Goal: Task Accomplishment & Management: Use online tool/utility

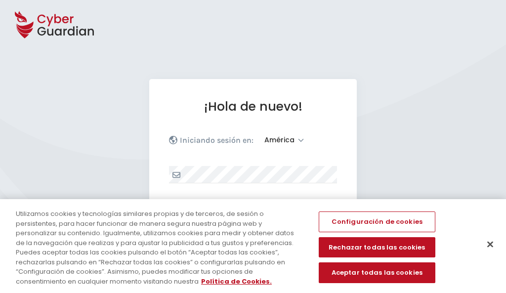
select select "América"
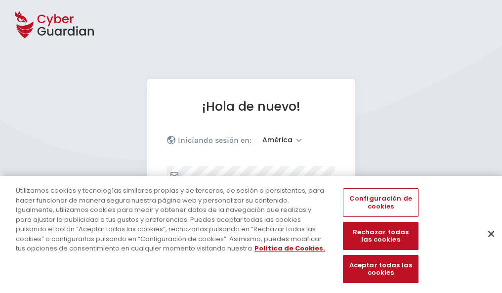
scroll to position [129, 0]
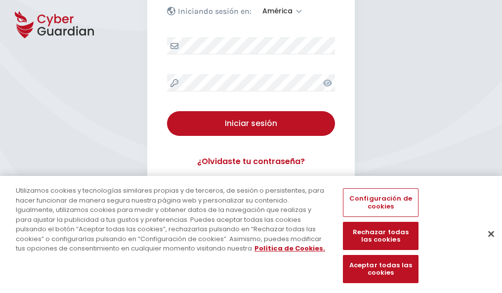
click at [486, 244] on button "Cerrar" at bounding box center [491, 234] width 22 height 22
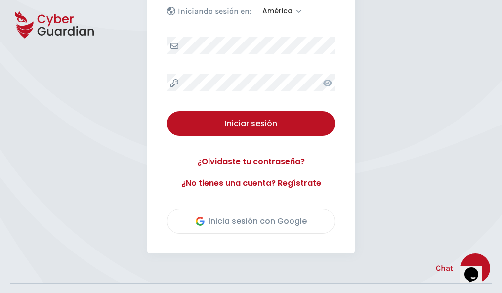
scroll to position [224, 0]
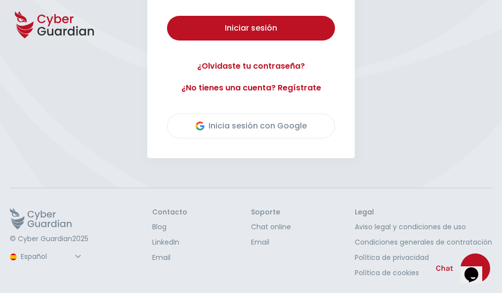
click at [167, 16] on button "Iniciar sesión" at bounding box center [251, 28] width 168 height 25
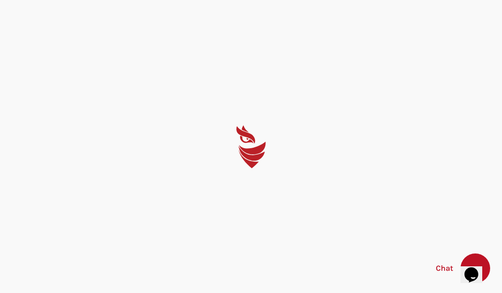
scroll to position [0, 0]
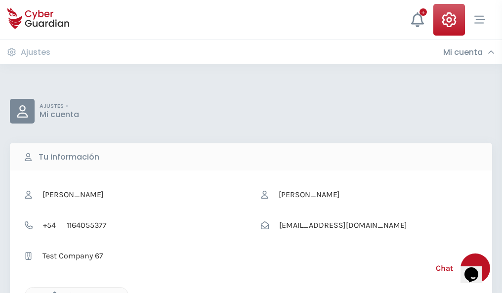
click at [52, 292] on icon "button" at bounding box center [52, 296] width 8 height 8
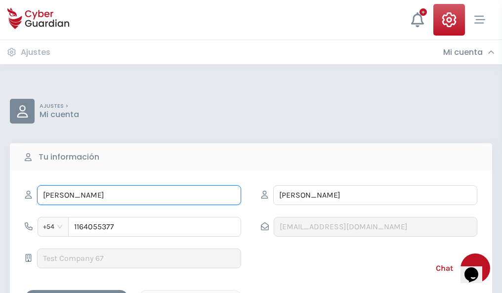
click at [139, 195] on input "ILEANA" at bounding box center [139, 195] width 204 height 20
type input "I"
type input "América"
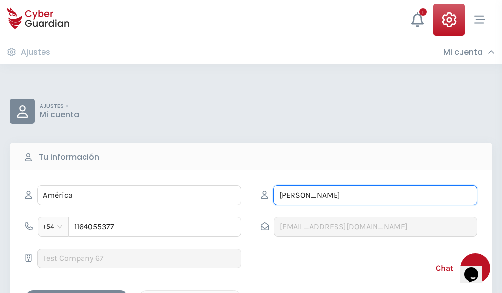
click at [375, 195] on input "CORREA" at bounding box center [375, 195] width 204 height 20
type input "C"
type input "Criado"
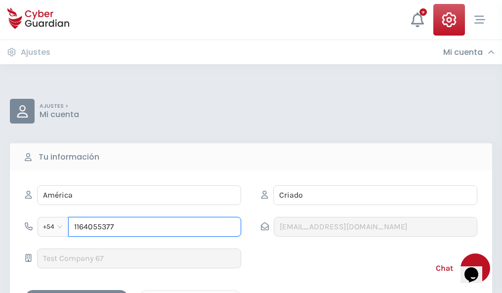
click at [155, 227] on input "1164055377" at bounding box center [154, 227] width 173 height 20
type input "1"
type input "4987678066"
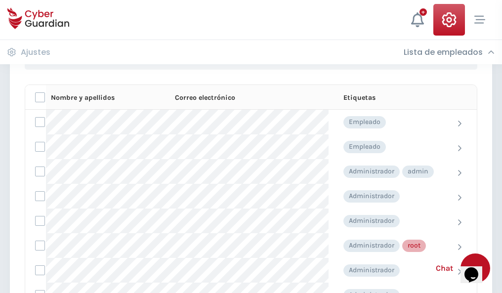
scroll to position [497, 0]
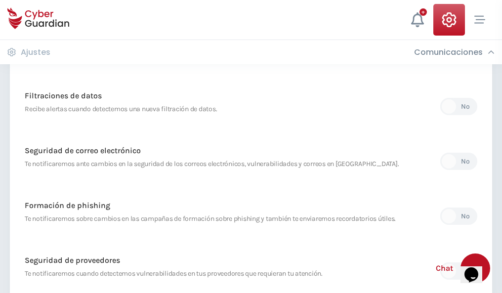
scroll to position [520, 0]
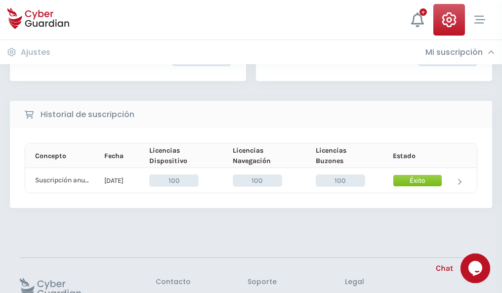
scroll to position [251, 0]
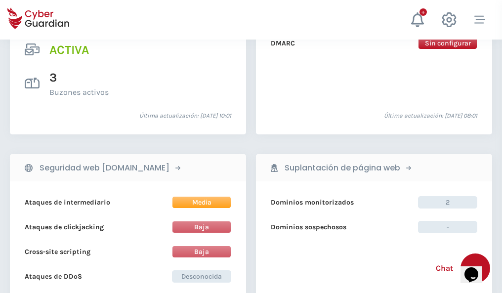
scroll to position [1004, 0]
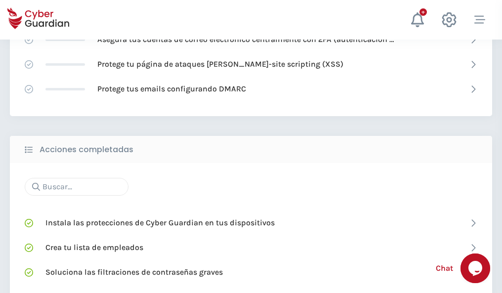
scroll to position [658, 0]
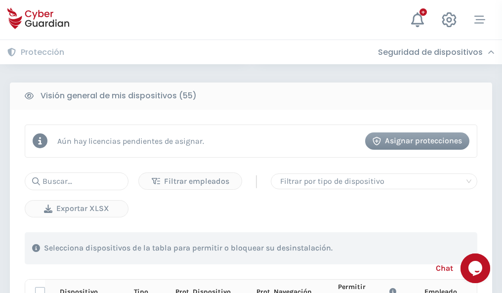
scroll to position [873, 0]
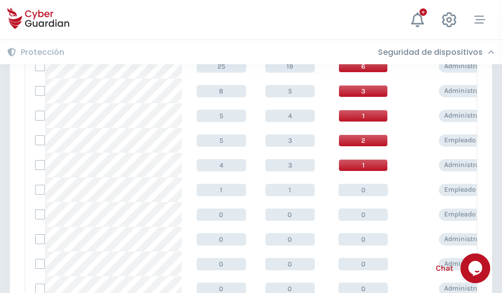
scroll to position [498, 0]
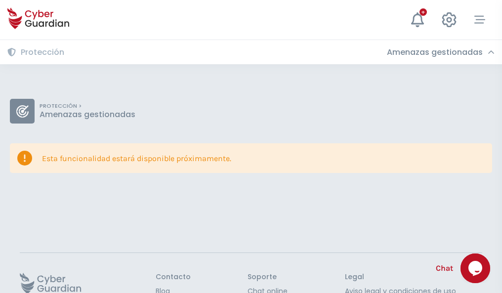
scroll to position [64, 0]
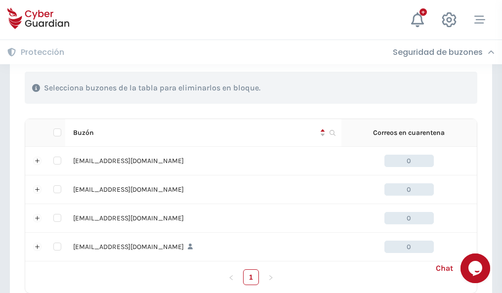
scroll to position [487, 0]
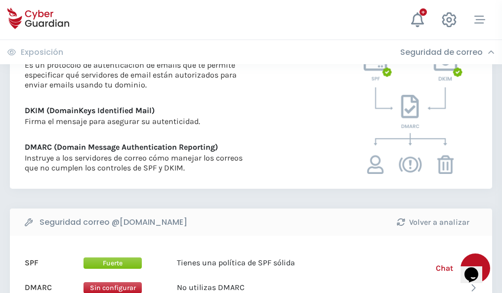
scroll to position [533, 0]
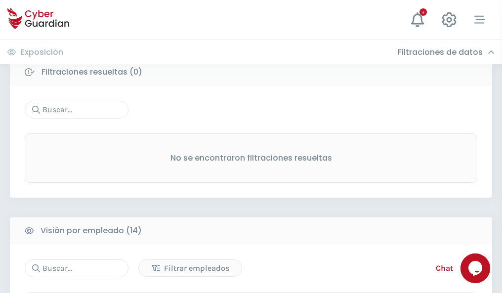
scroll to position [892, 0]
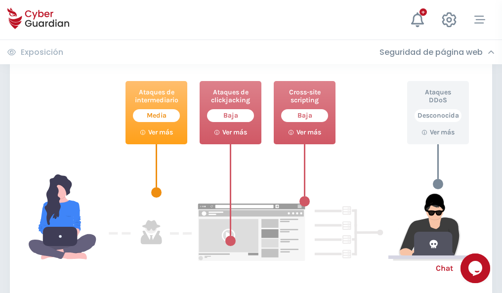
scroll to position [538, 0]
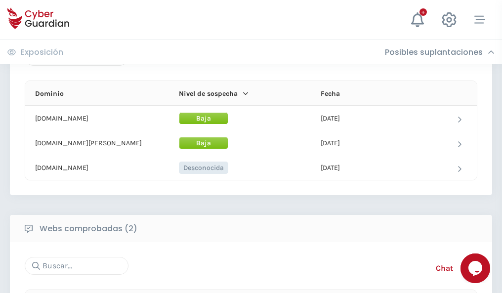
scroll to position [593, 0]
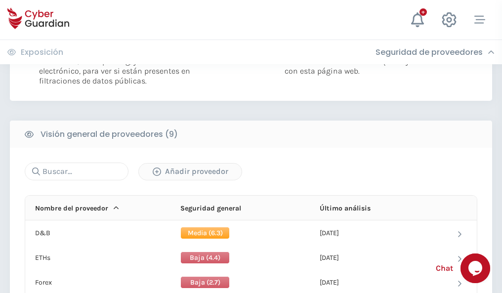
scroll to position [711, 0]
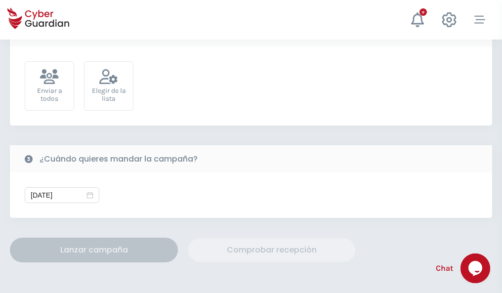
scroll to position [362, 0]
